Goal: Navigation & Orientation: Find specific page/section

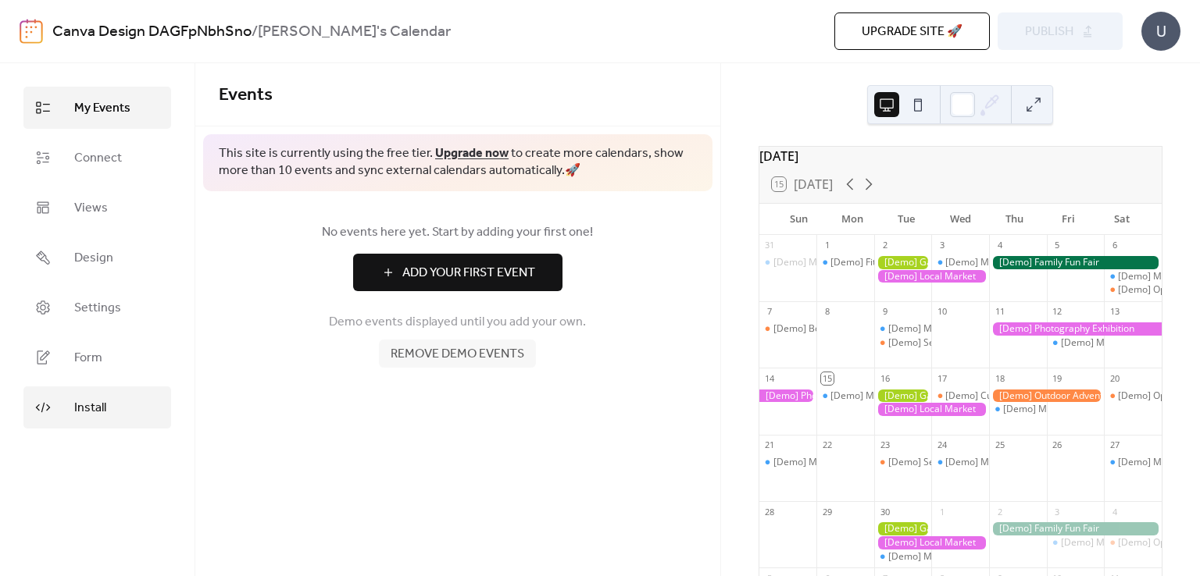
click at [102, 399] on span "Install" at bounding box center [90, 408] width 32 height 19
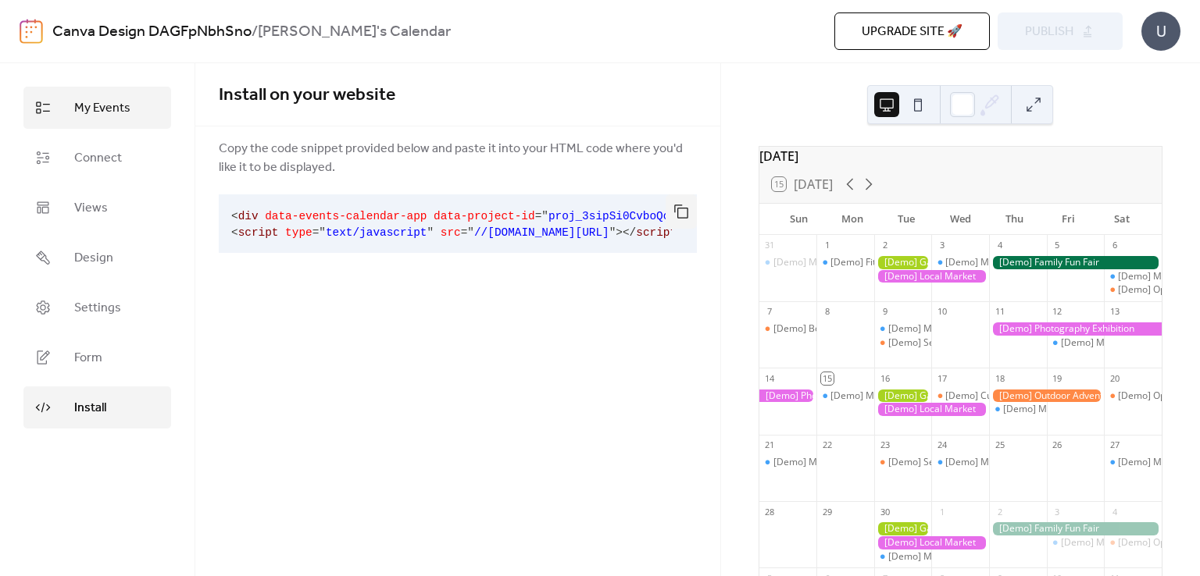
click at [112, 115] on span "My Events" at bounding box center [102, 108] width 56 height 19
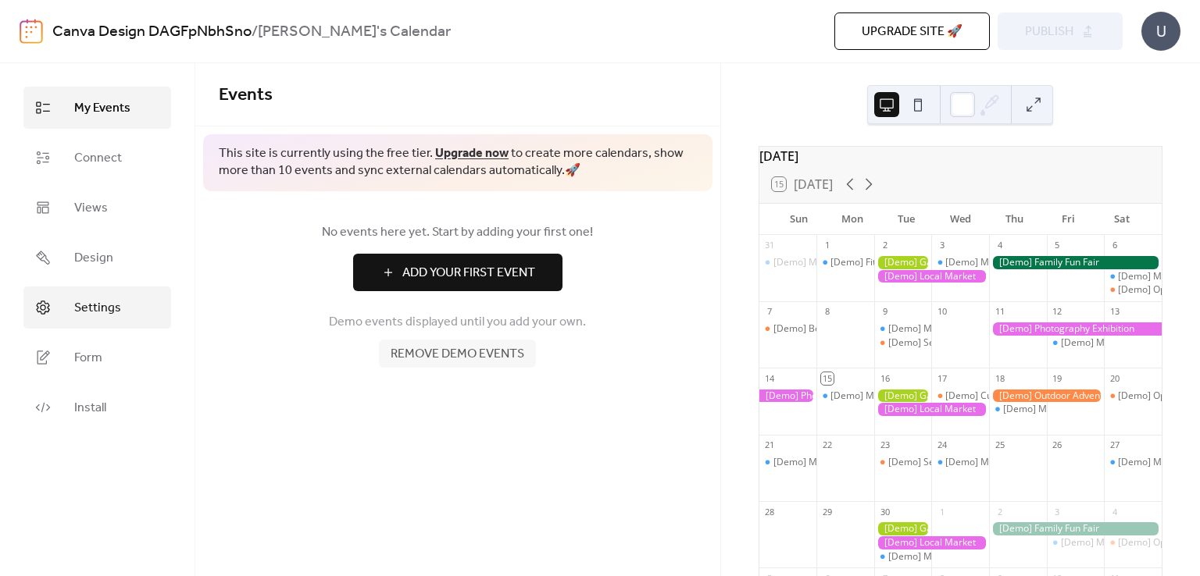
click at [116, 304] on span "Settings" at bounding box center [97, 308] width 47 height 19
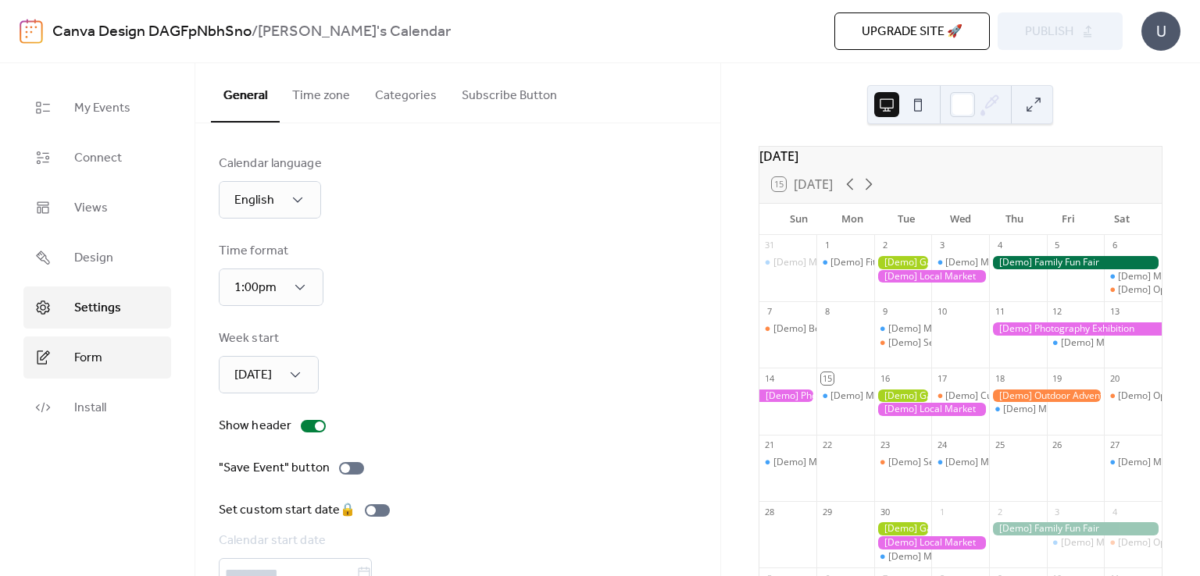
click at [100, 351] on span "Form" at bounding box center [88, 358] width 28 height 19
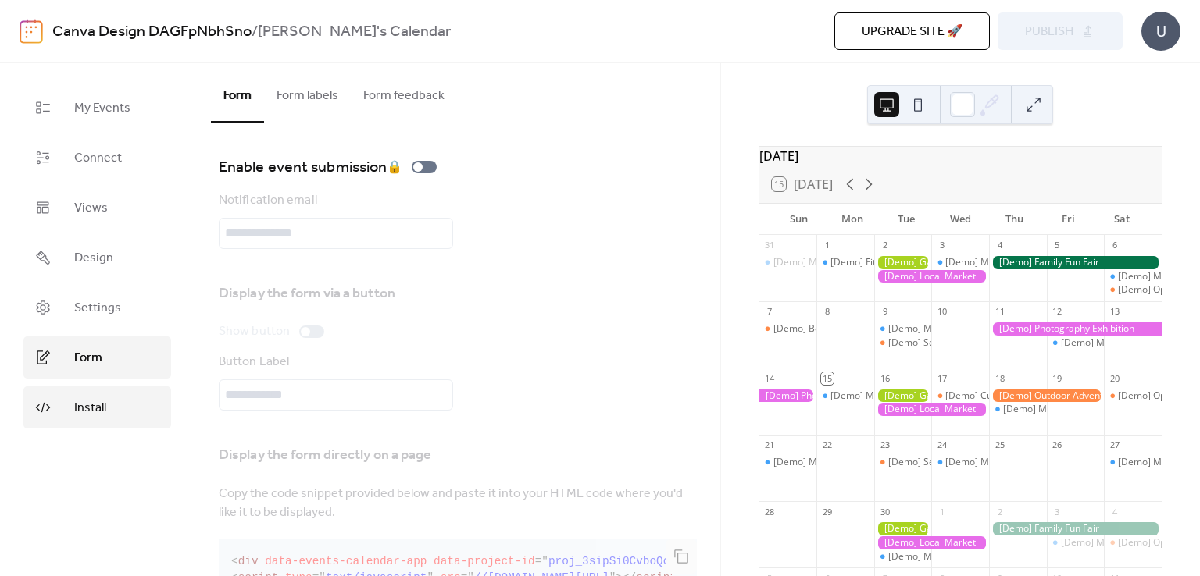
click at [84, 404] on span "Install" at bounding box center [90, 408] width 32 height 19
